Goal: Navigation & Orientation: Find specific page/section

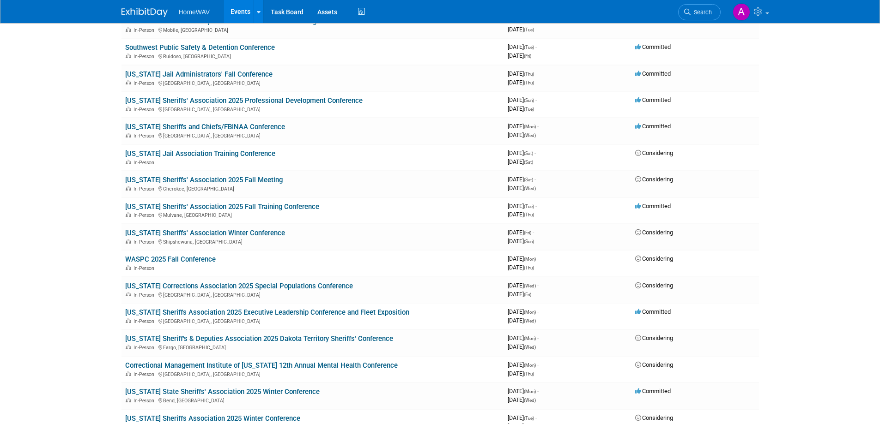
scroll to position [471, 0]
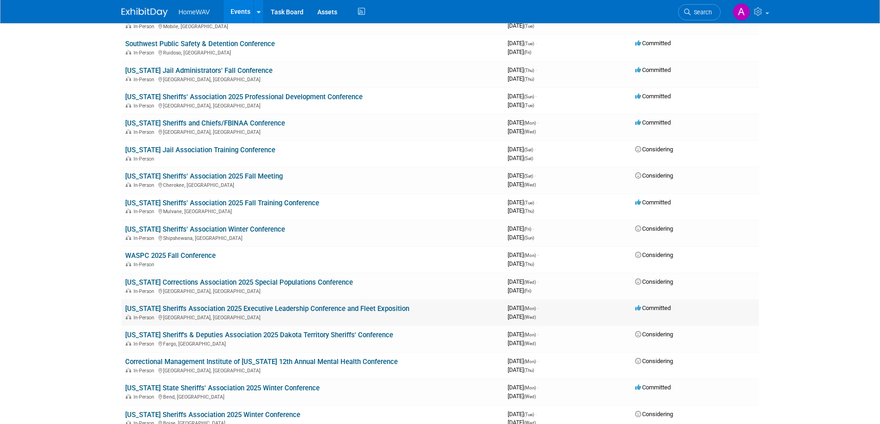
click at [368, 308] on link "[US_STATE] Sheriffs Association 2025 Executive Leadership Conference and Fleet …" at bounding box center [267, 309] width 284 height 8
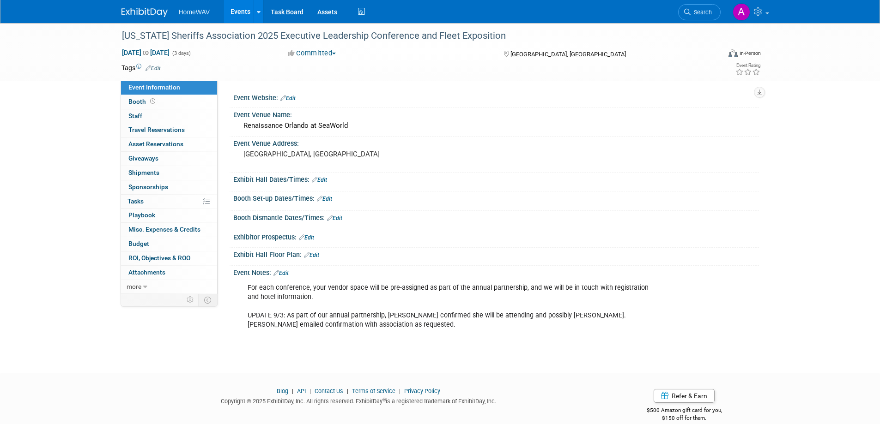
click at [244, 9] on link "Events" at bounding box center [240, 11] width 34 height 23
